Goal: Contribute content: Contribute content

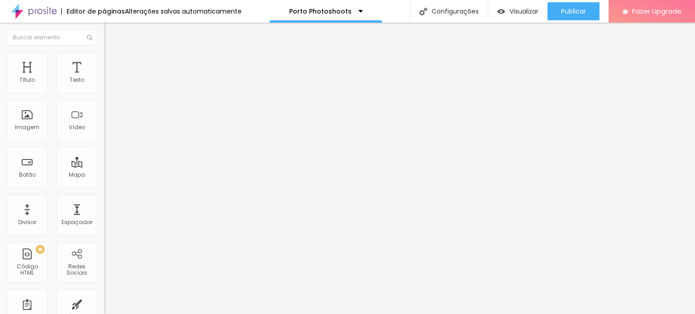
click at [104, 78] on span "Trocar imagem" at bounding box center [128, 74] width 49 height 8
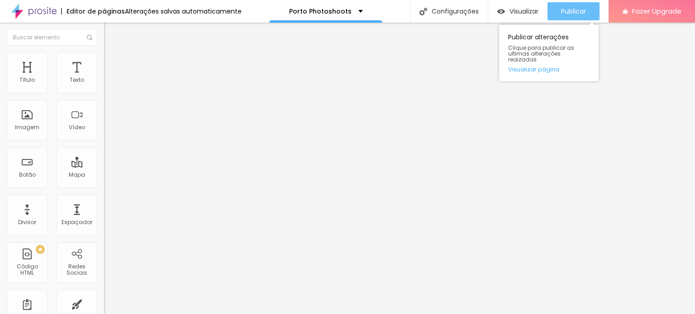
click at [575, 11] on span "Publicar" at bounding box center [573, 11] width 25 height 7
click at [575, 3] on div "Publicar" at bounding box center [573, 11] width 25 height 18
click at [568, 8] on span "Publicar" at bounding box center [573, 11] width 25 height 7
